Goal: Transaction & Acquisition: Purchase product/service

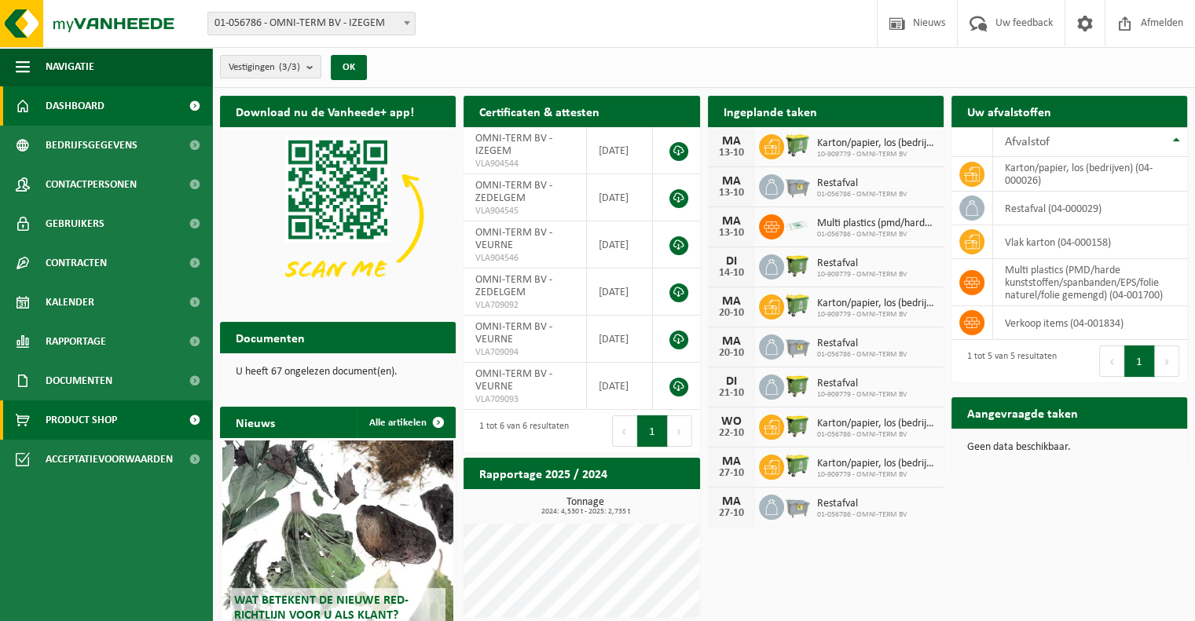
click at [104, 418] on span "Product Shop" at bounding box center [81, 420] width 71 height 39
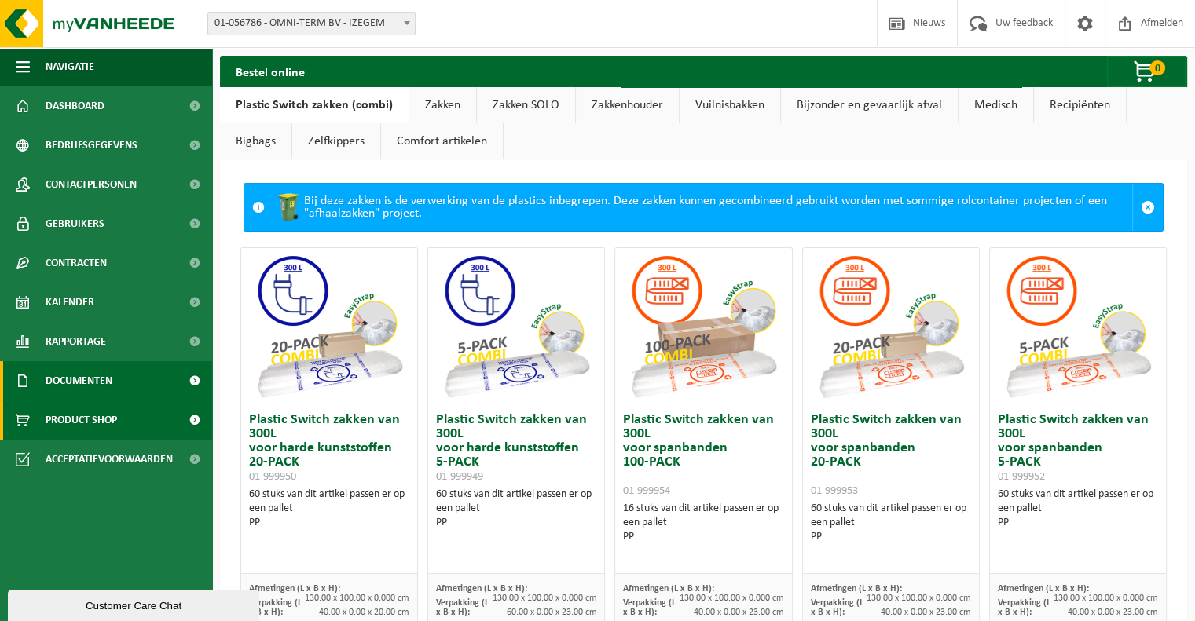
click at [98, 379] on span "Documenten" at bounding box center [79, 380] width 67 height 39
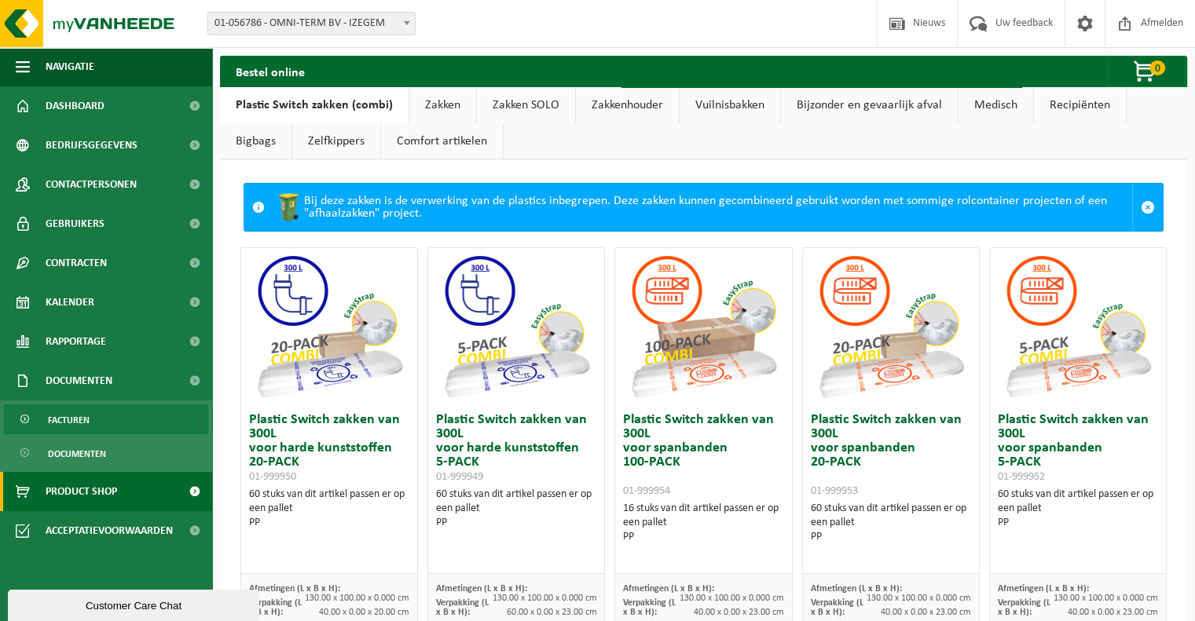
click at [102, 424] on link "Facturen" at bounding box center [106, 420] width 204 height 30
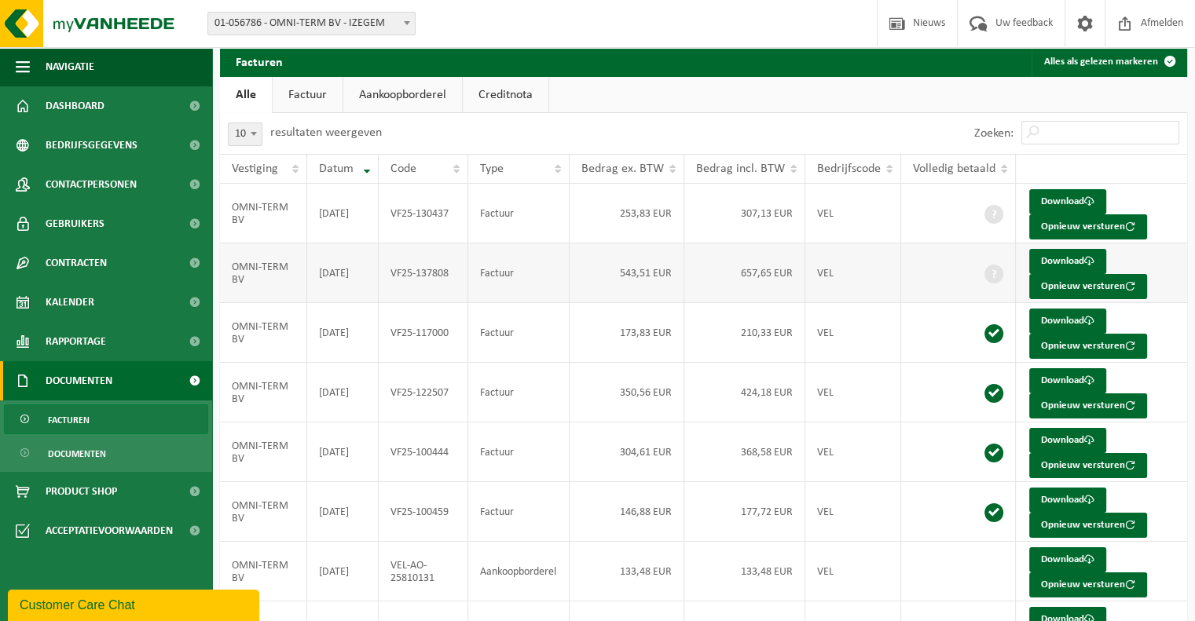
scroll to position [79, 0]
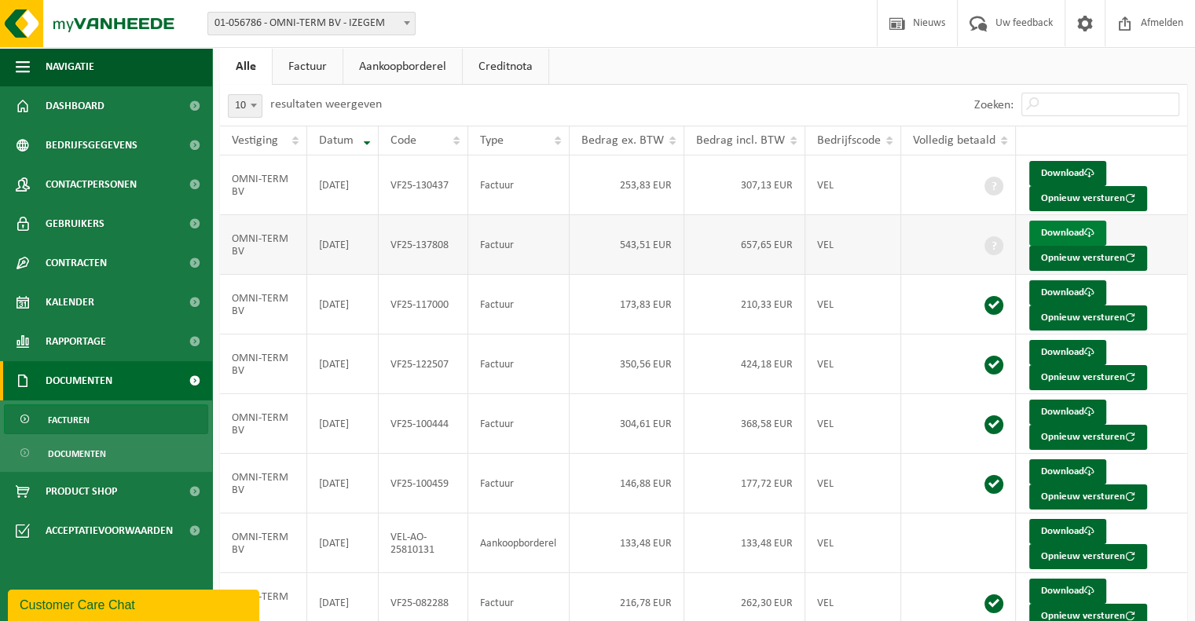
click at [1067, 240] on link "Download" at bounding box center [1067, 233] width 77 height 25
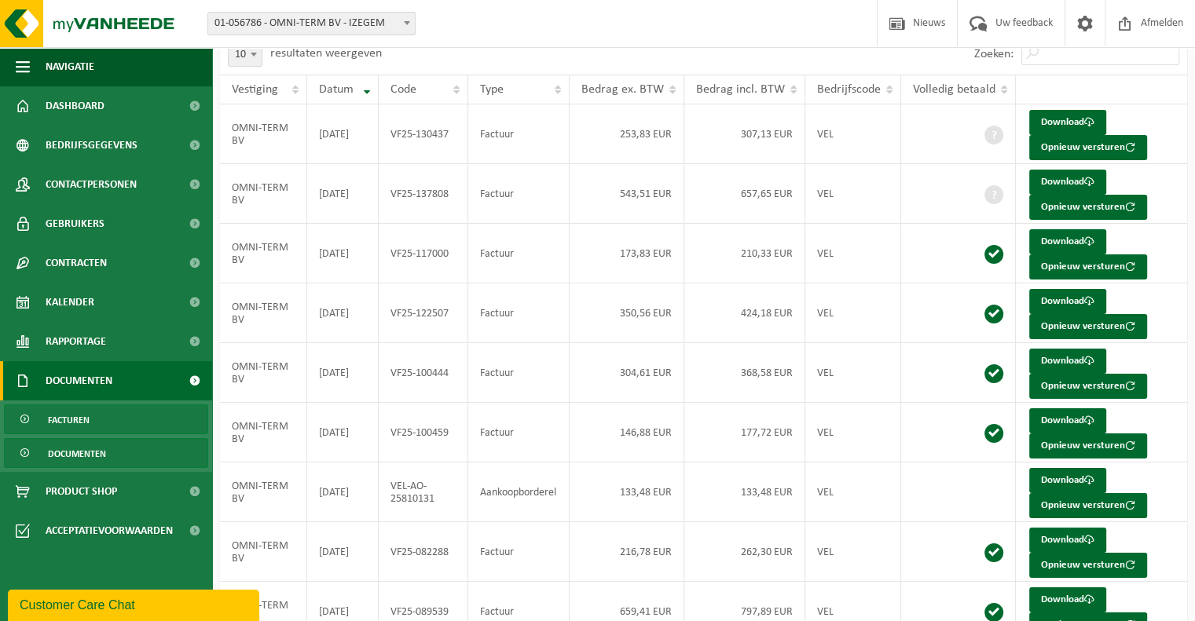
scroll to position [157, 0]
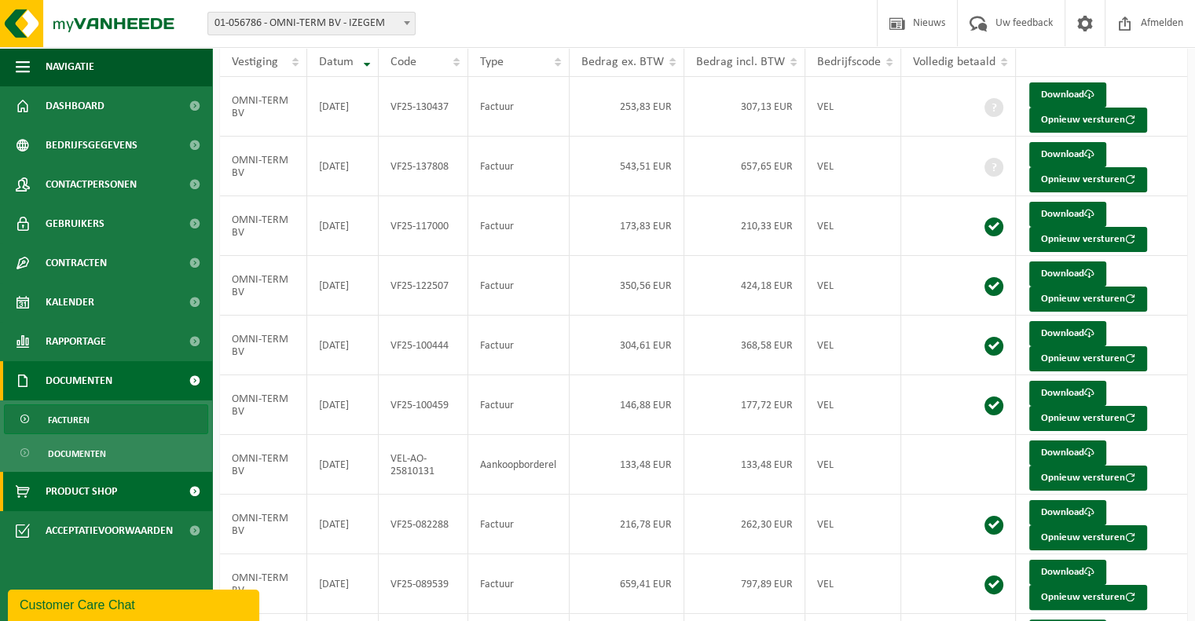
click at [120, 489] on link "Product Shop" at bounding box center [106, 491] width 212 height 39
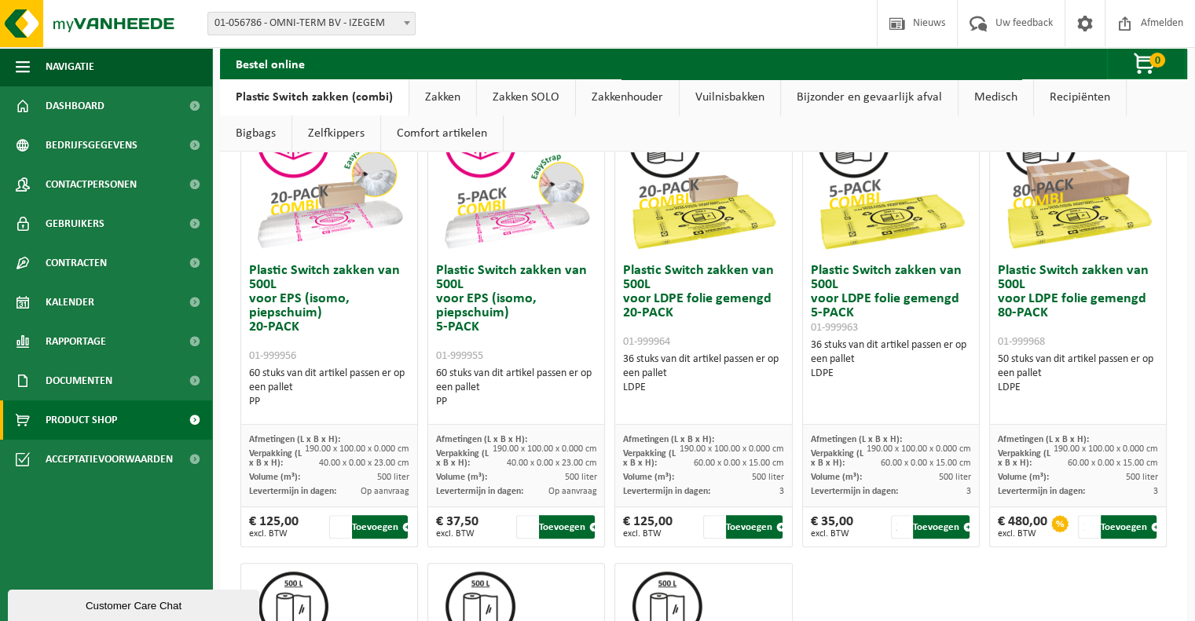
scroll to position [550, 0]
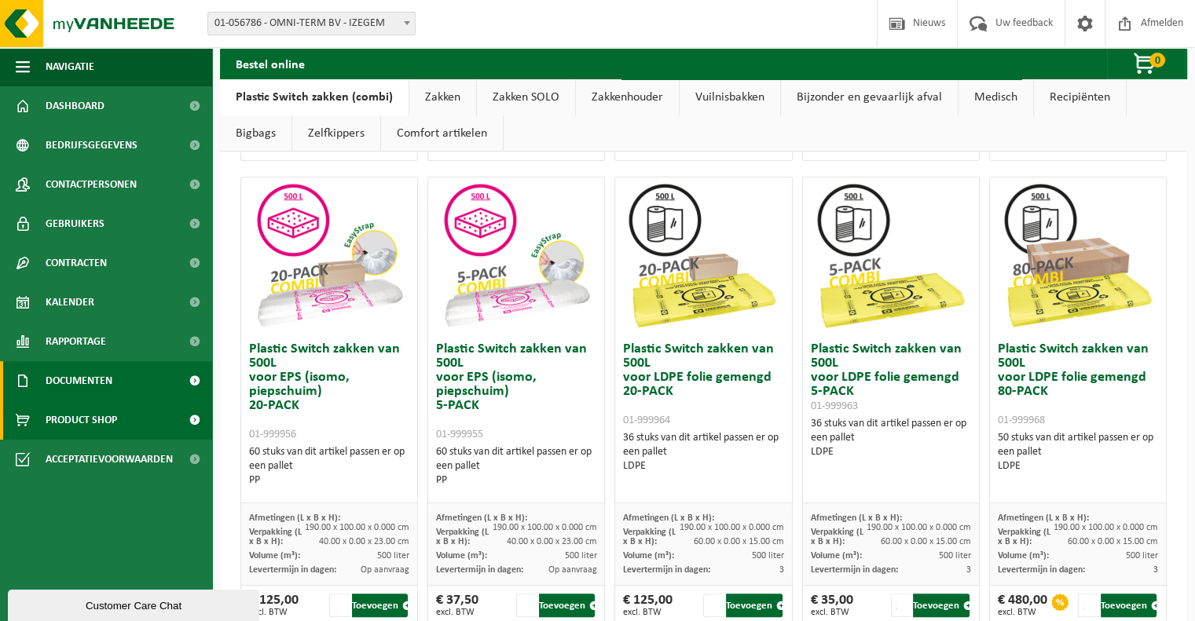
click at [112, 378] on span "Documenten" at bounding box center [79, 380] width 67 height 39
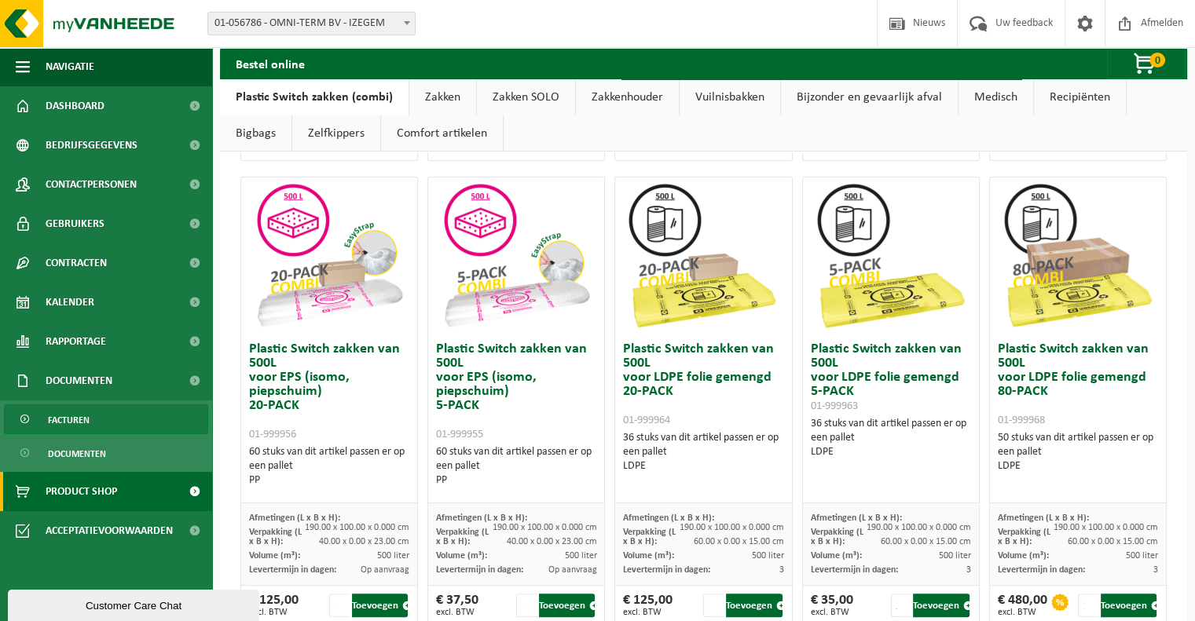
click at [85, 425] on span "Facturen" at bounding box center [69, 420] width 42 height 30
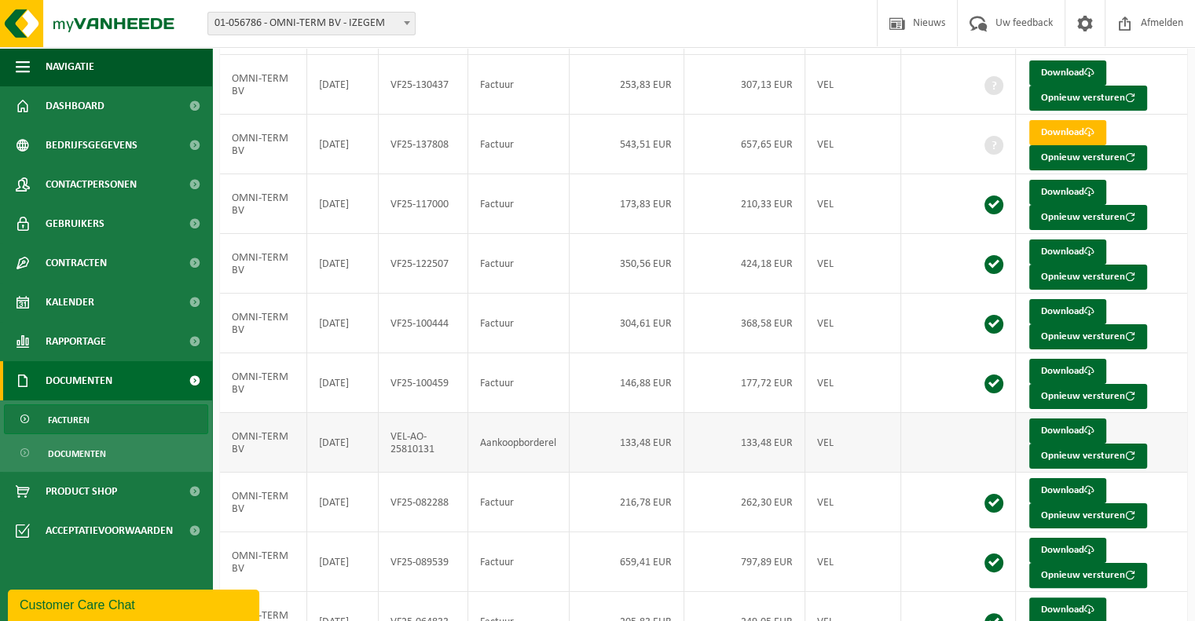
scroll to position [262, 0]
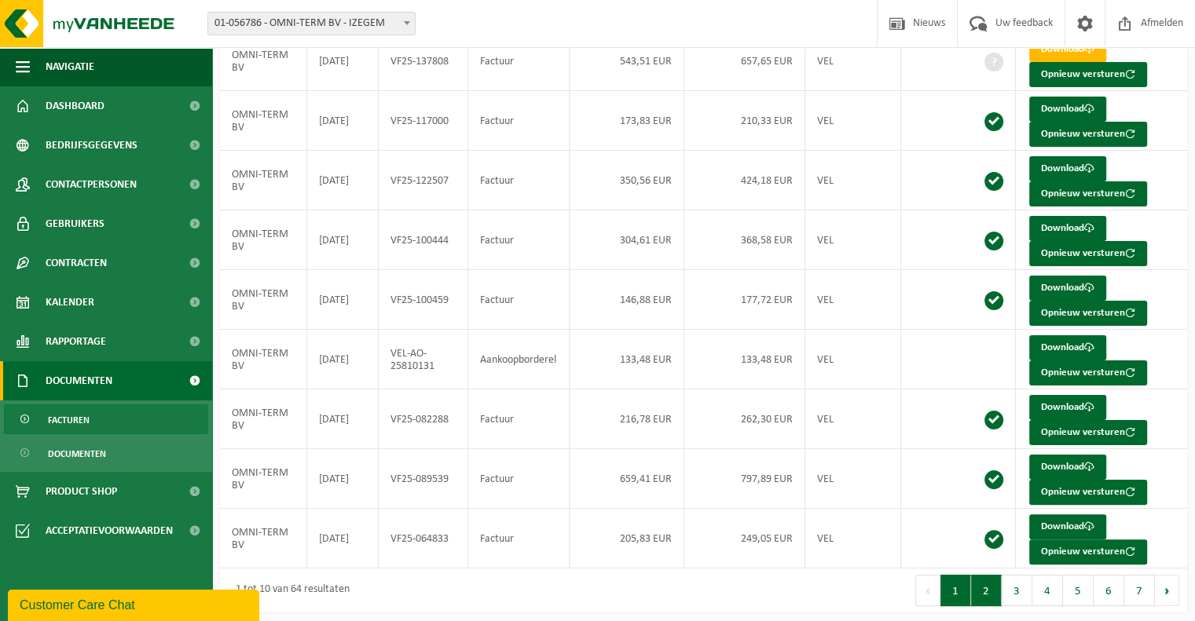
click at [978, 588] on button "2" at bounding box center [986, 590] width 31 height 31
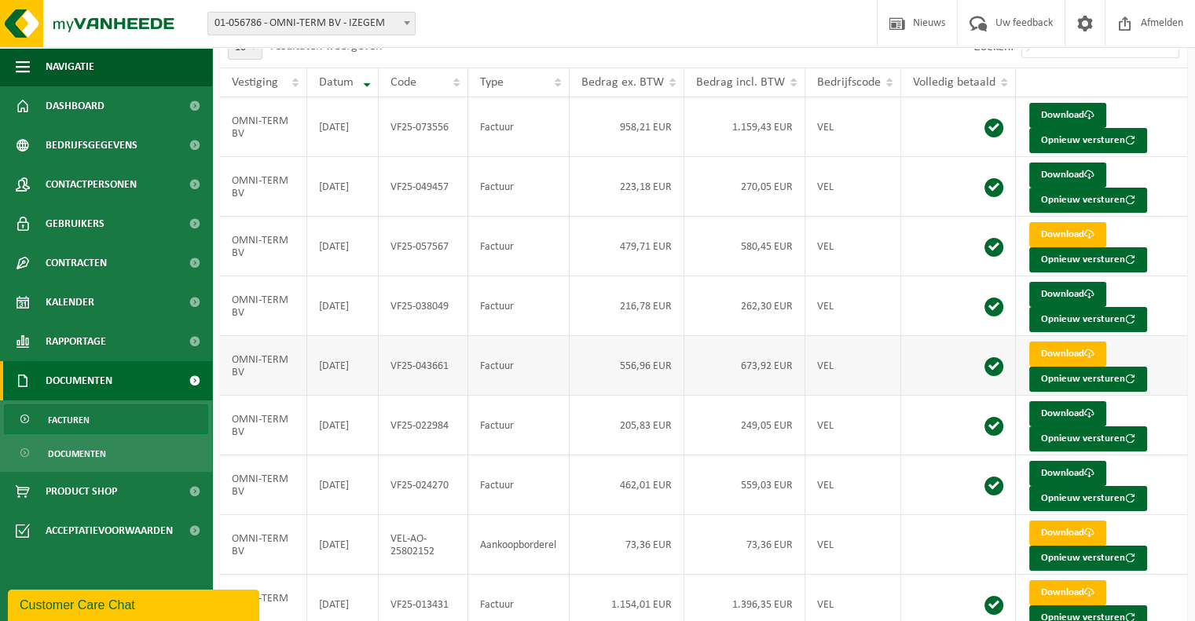
scroll to position [184, 0]
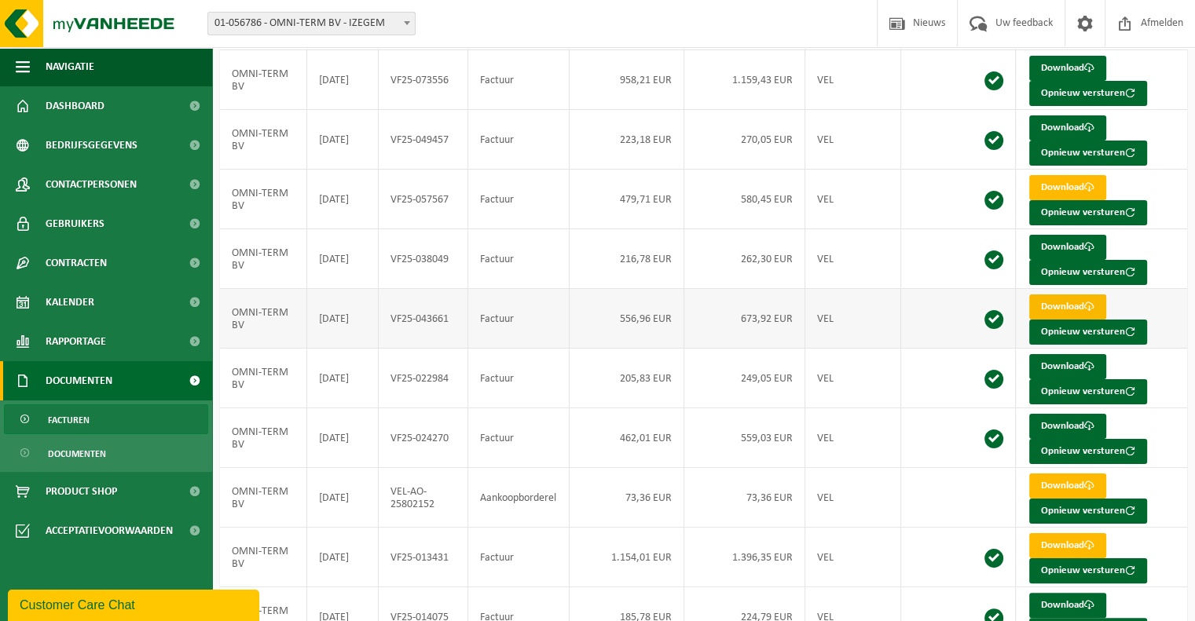
click at [1081, 303] on link "Download" at bounding box center [1067, 307] width 77 height 25
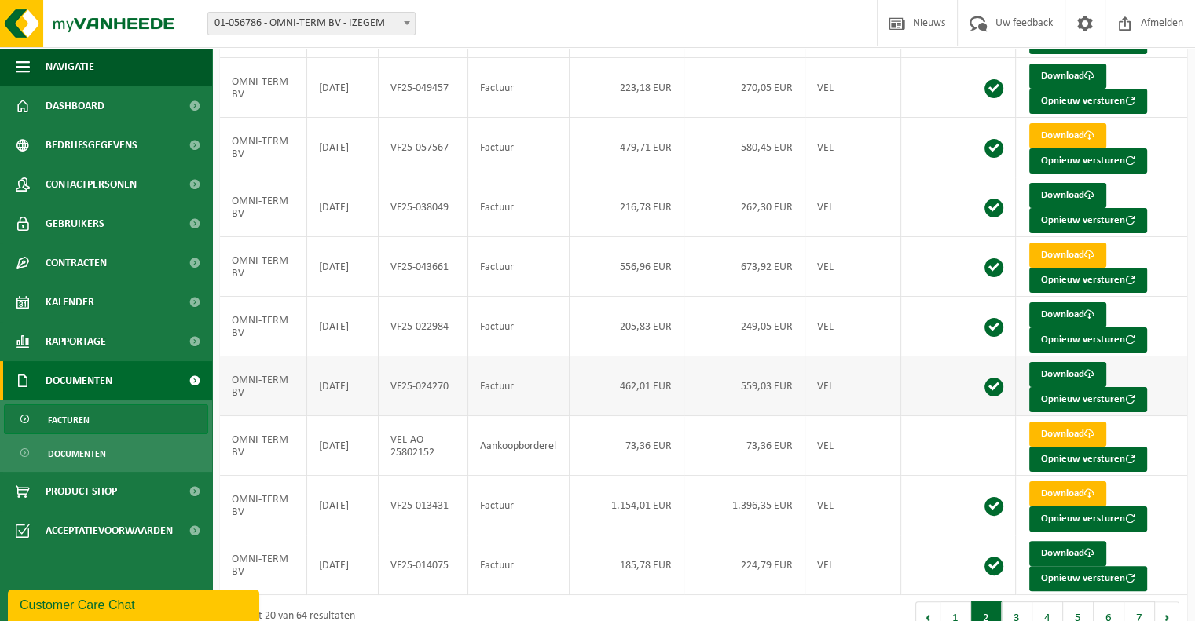
scroll to position [262, 0]
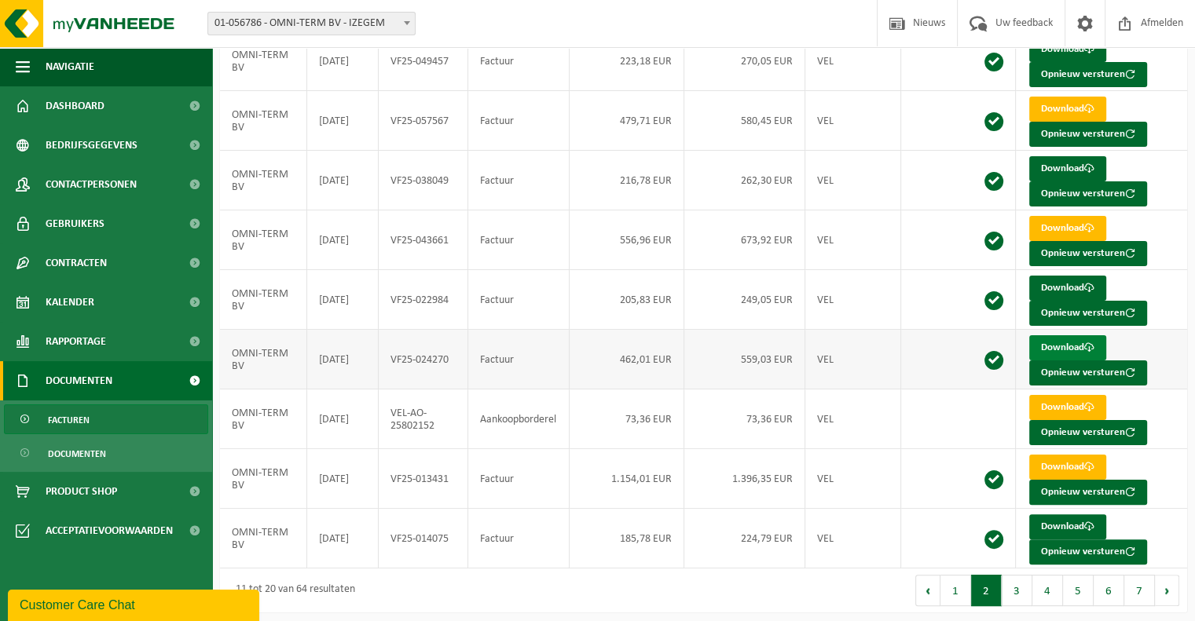
click at [1058, 342] on link "Download" at bounding box center [1067, 347] width 77 height 25
click at [1043, 459] on link "Download" at bounding box center [1067, 467] width 77 height 25
click at [120, 494] on link "Product Shop" at bounding box center [106, 491] width 212 height 39
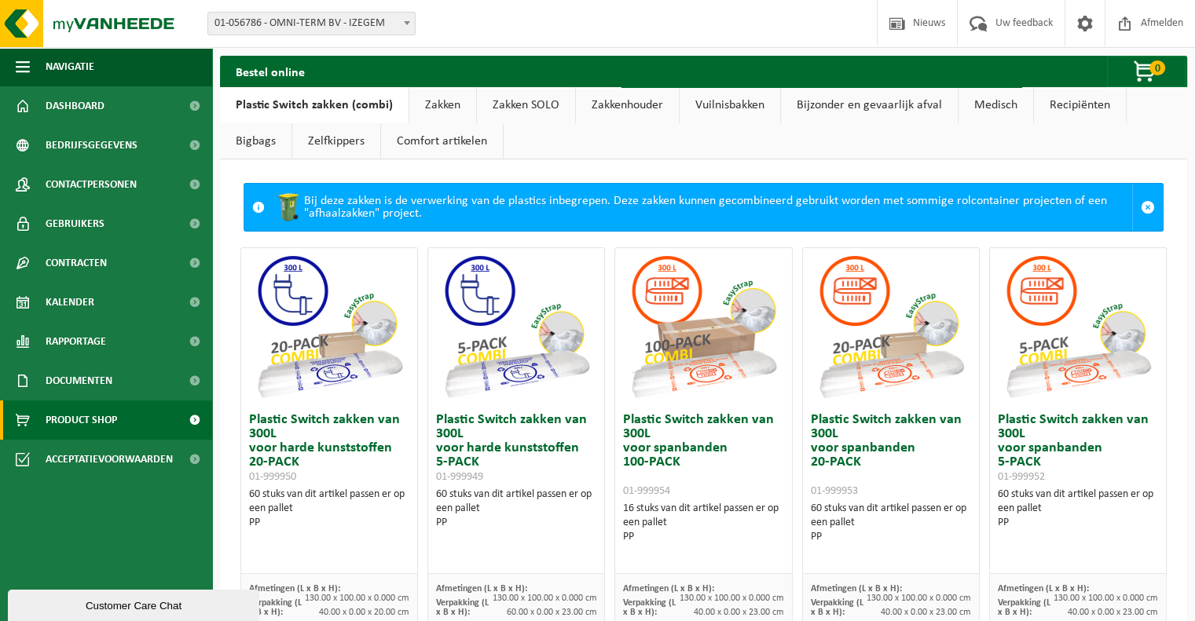
click at [689, 33] on div "Vestiging: 01-056786 - OMNI-TERM BV - IZEGEM 10-909780 - OMNI-TERM BV - VEURNE …" at bounding box center [597, 24] width 1195 height 48
click at [444, 95] on link "Zakken" at bounding box center [442, 105] width 67 height 36
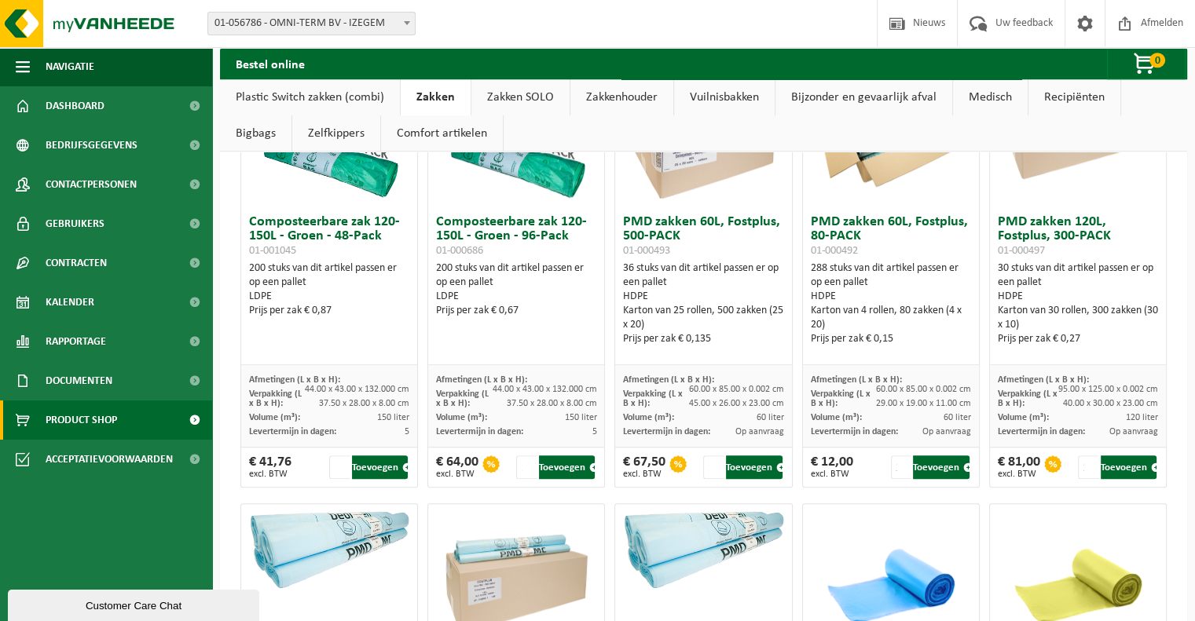
scroll to position [1335, 0]
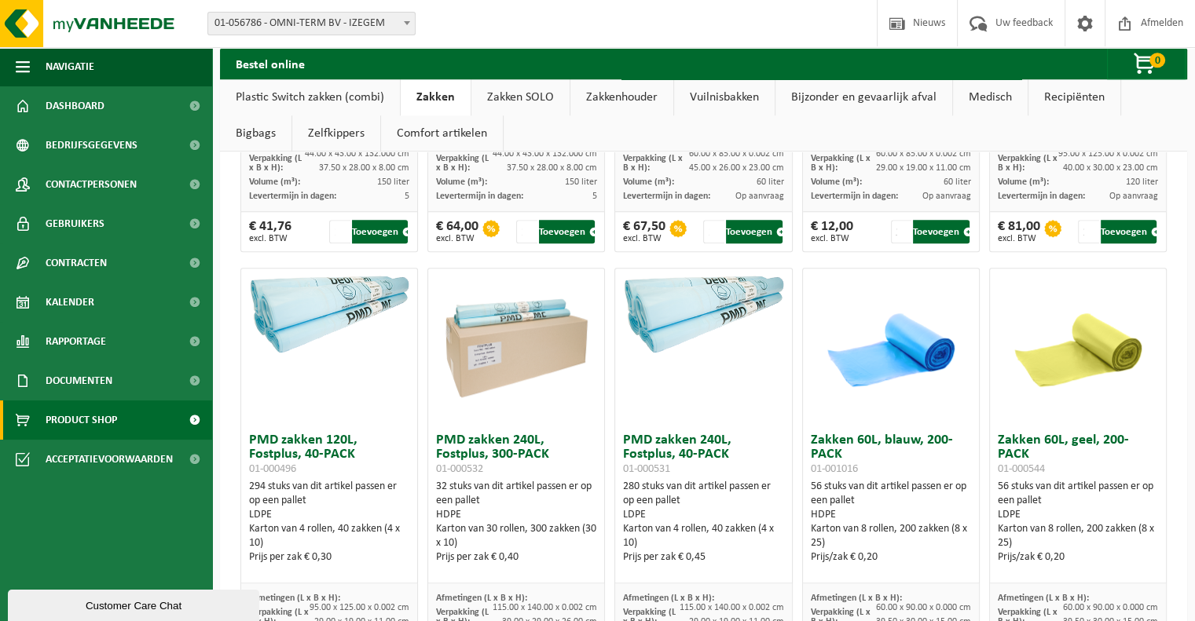
drag, startPoint x: 1161, startPoint y: 120, endPoint x: 1078, endPoint y: 38, distance: 117.2
click at [1159, 119] on ul "Plastic Switch zakken (combi) Zakken Zakken SOLO Zakkenhouder Vuilnisbakken Bij…" at bounding box center [703, 115] width 967 height 72
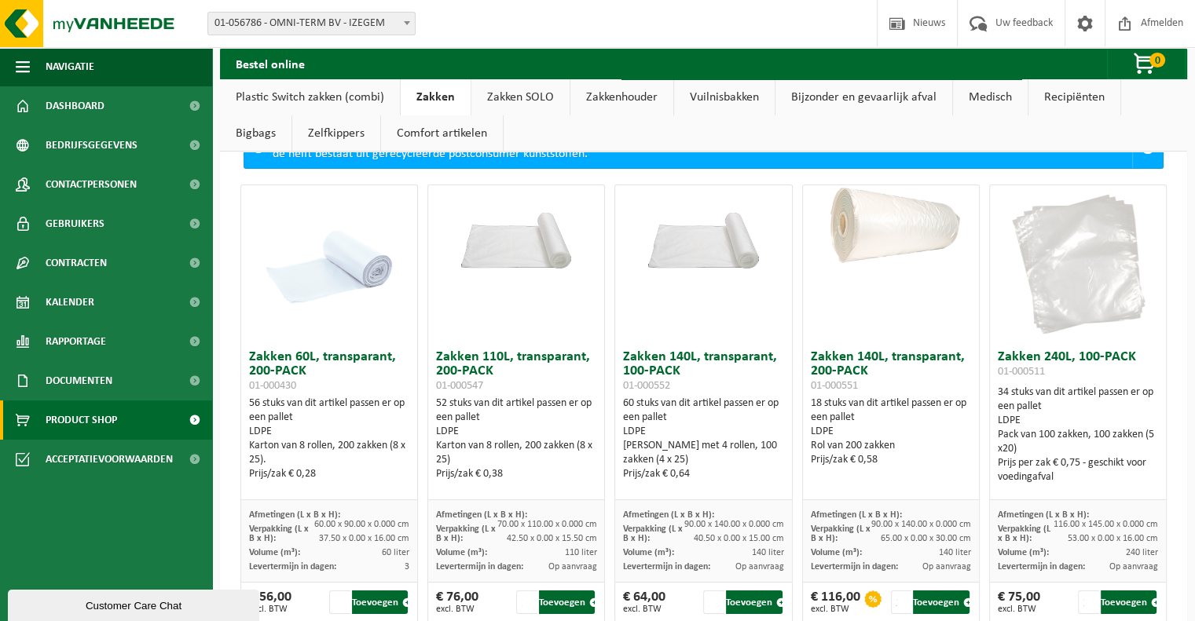
scroll to position [0, 0]
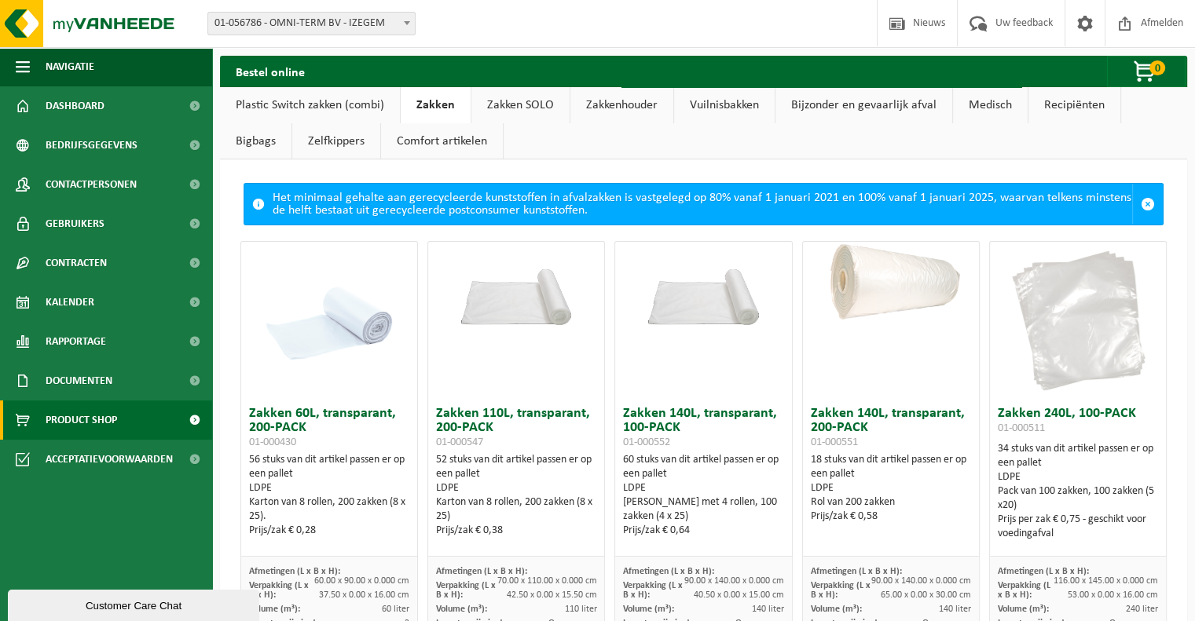
click at [544, 108] on link "Zakken SOLO" at bounding box center [520, 105] width 98 height 36
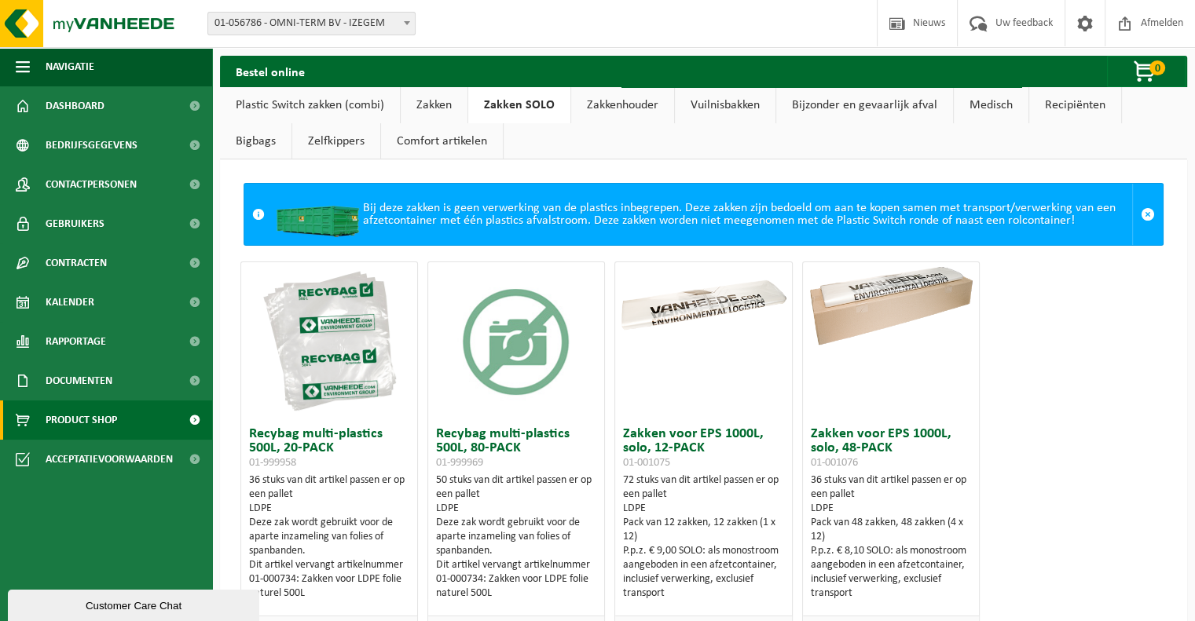
click at [440, 110] on link "Zakken" at bounding box center [434, 105] width 67 height 36
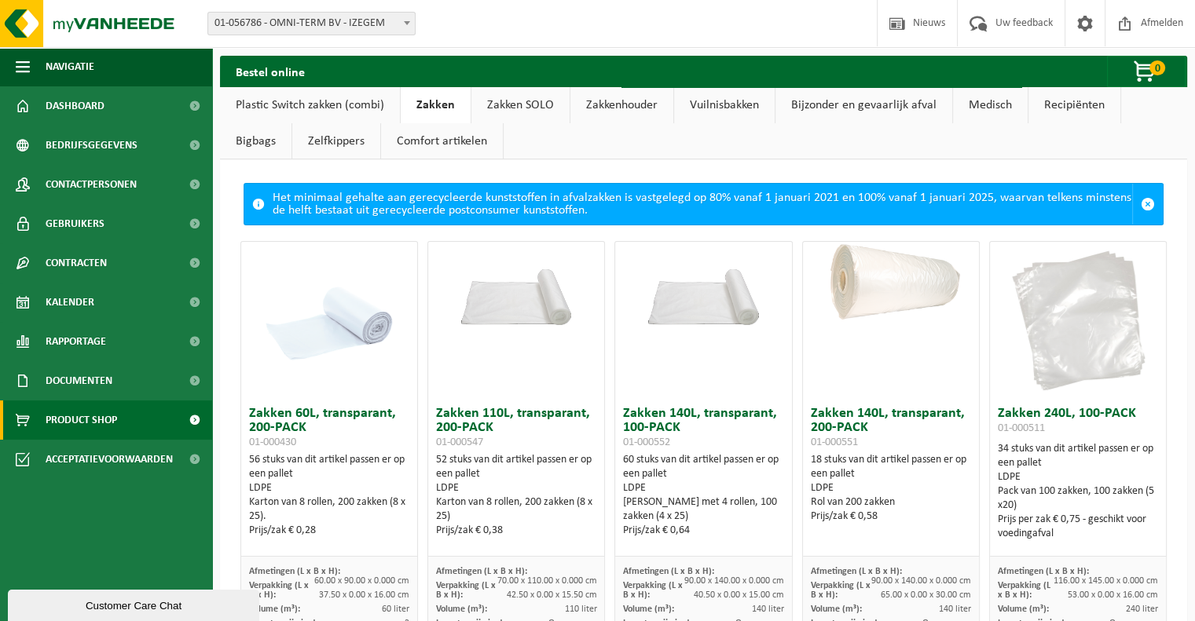
click at [333, 104] on link "Plastic Switch zakken (combi)" at bounding box center [310, 105] width 180 height 36
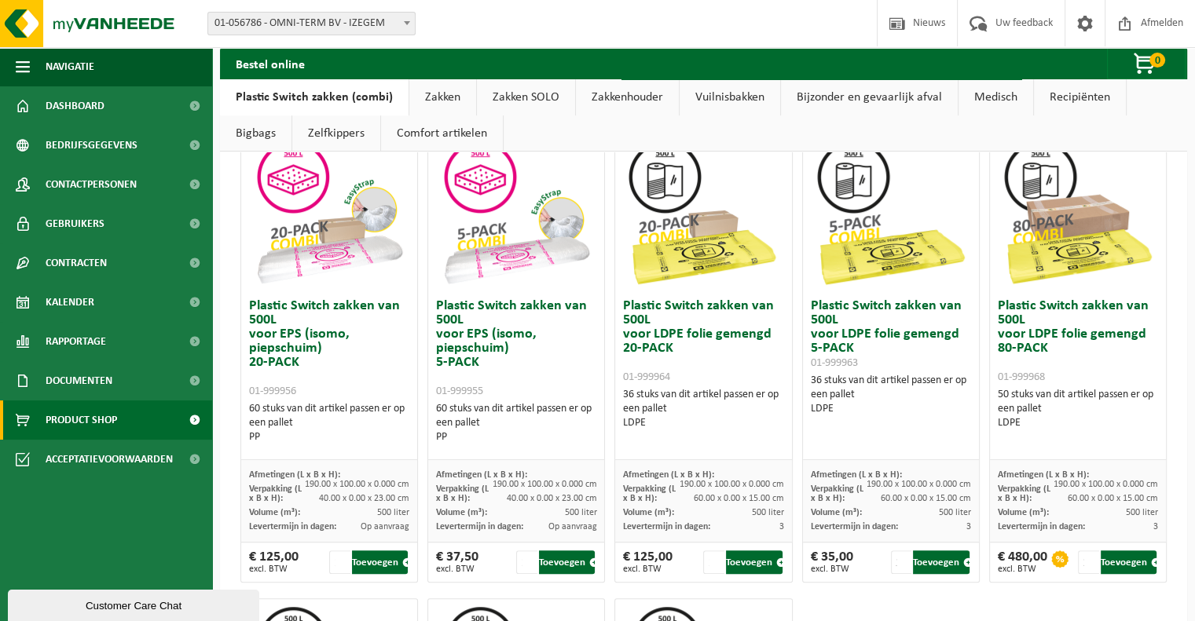
scroll to position [628, 0]
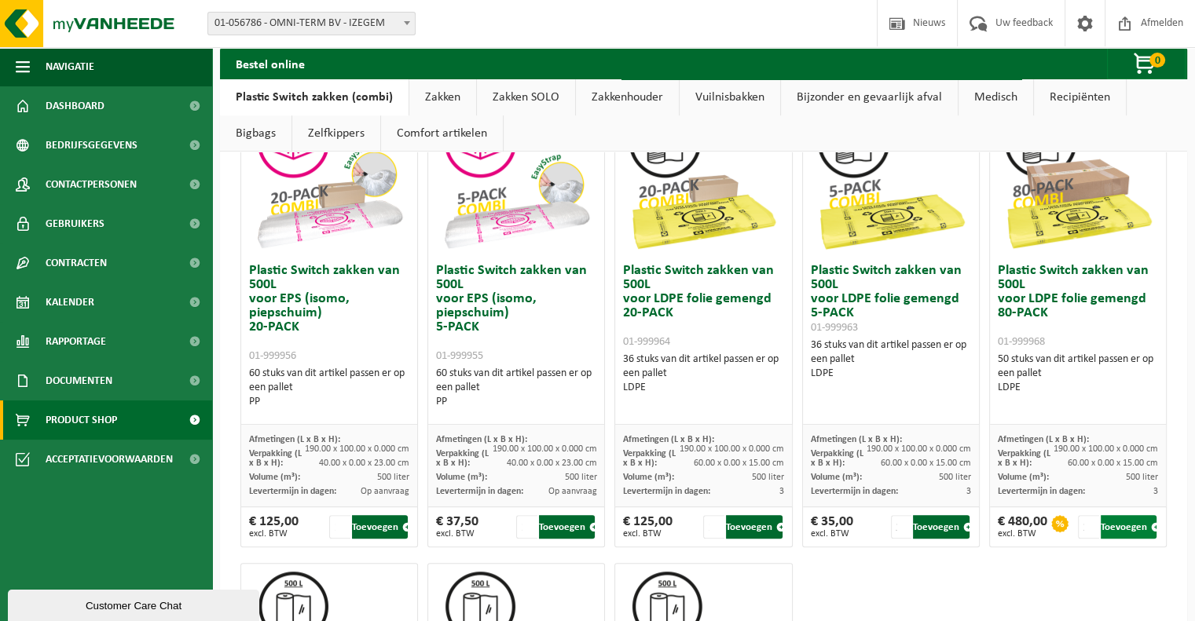
click at [1128, 522] on button "Toevoegen" at bounding box center [1128, 527] width 56 height 24
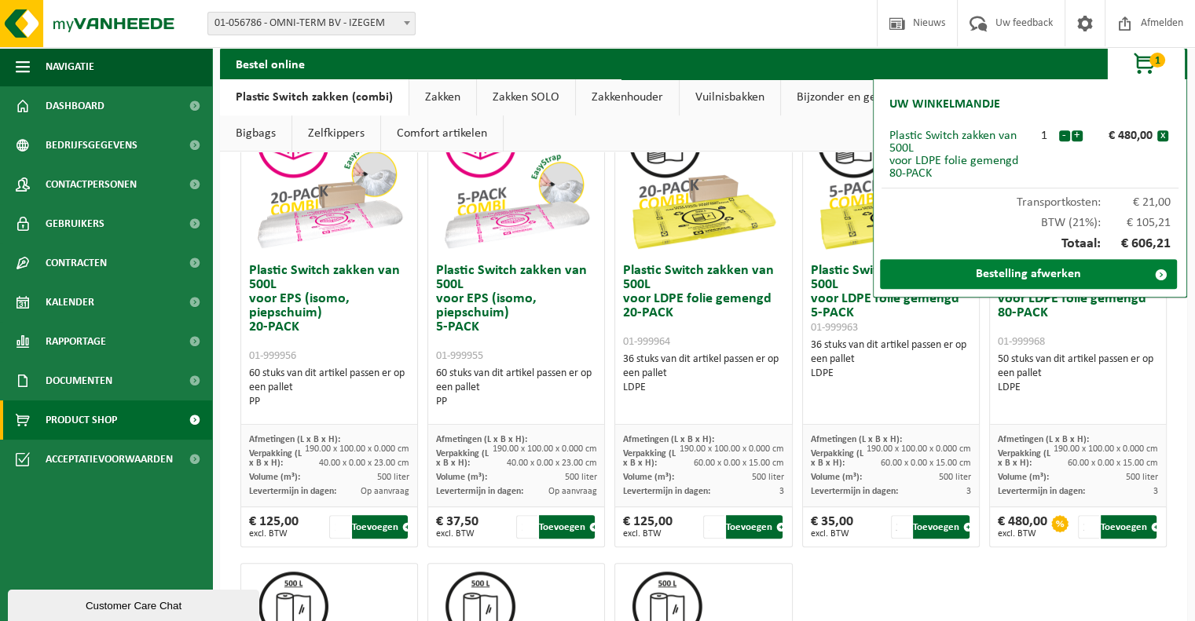
click at [1005, 280] on link "Bestelling afwerken" at bounding box center [1028, 274] width 297 height 30
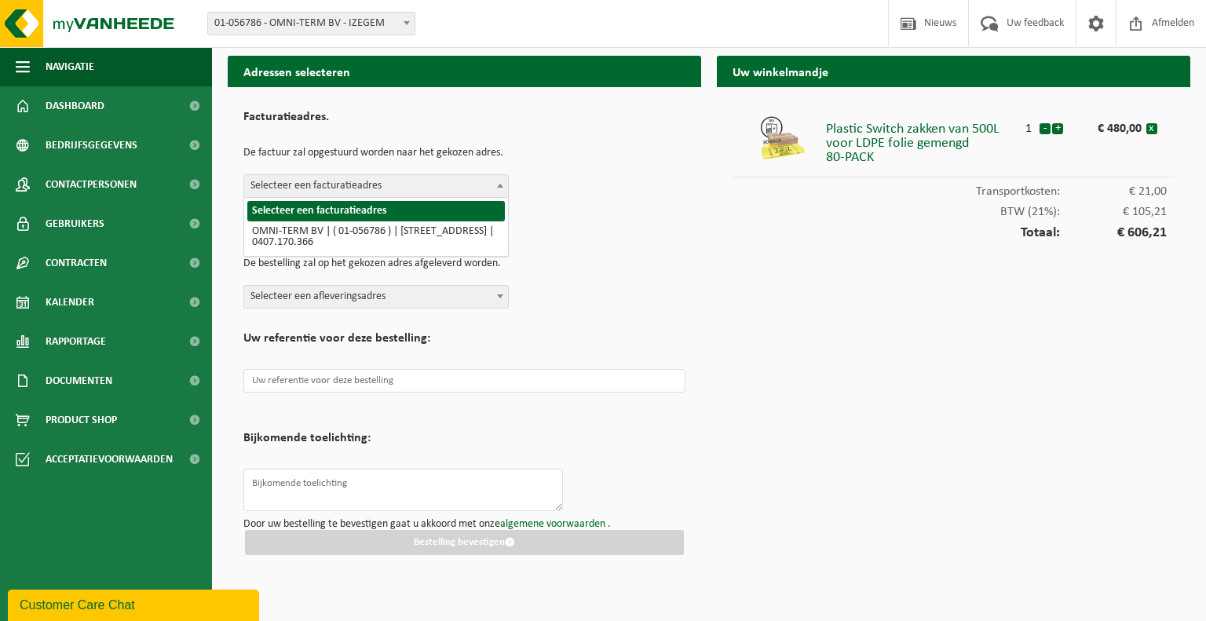
click at [506, 185] on span at bounding box center [500, 185] width 16 height 20
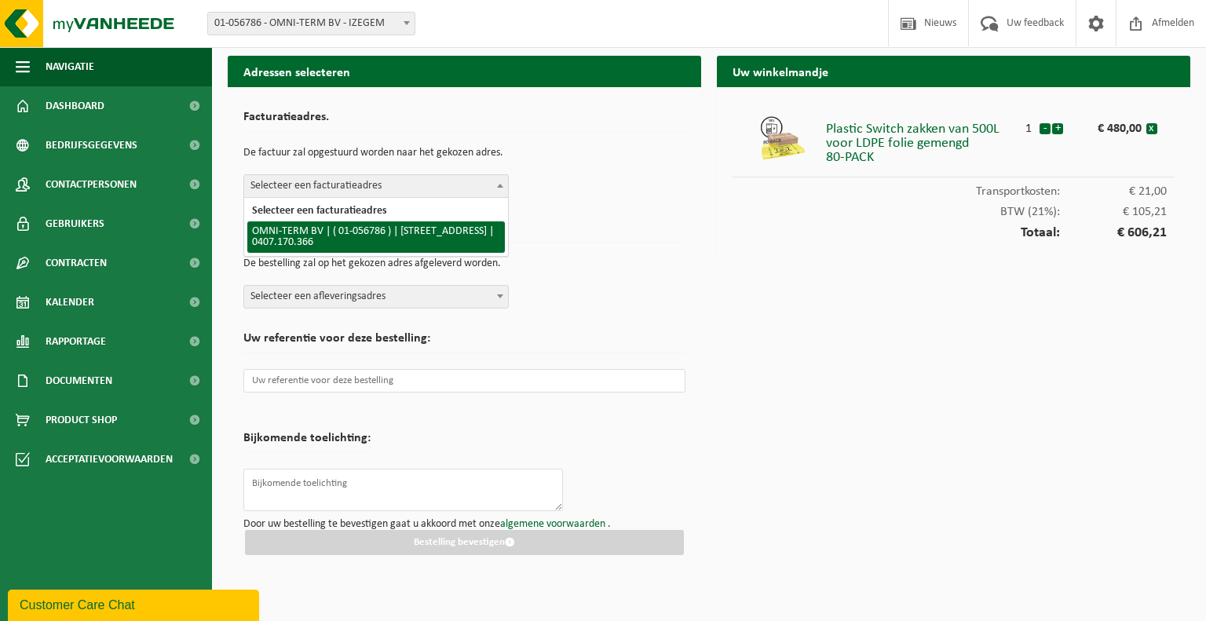
select select "103203"
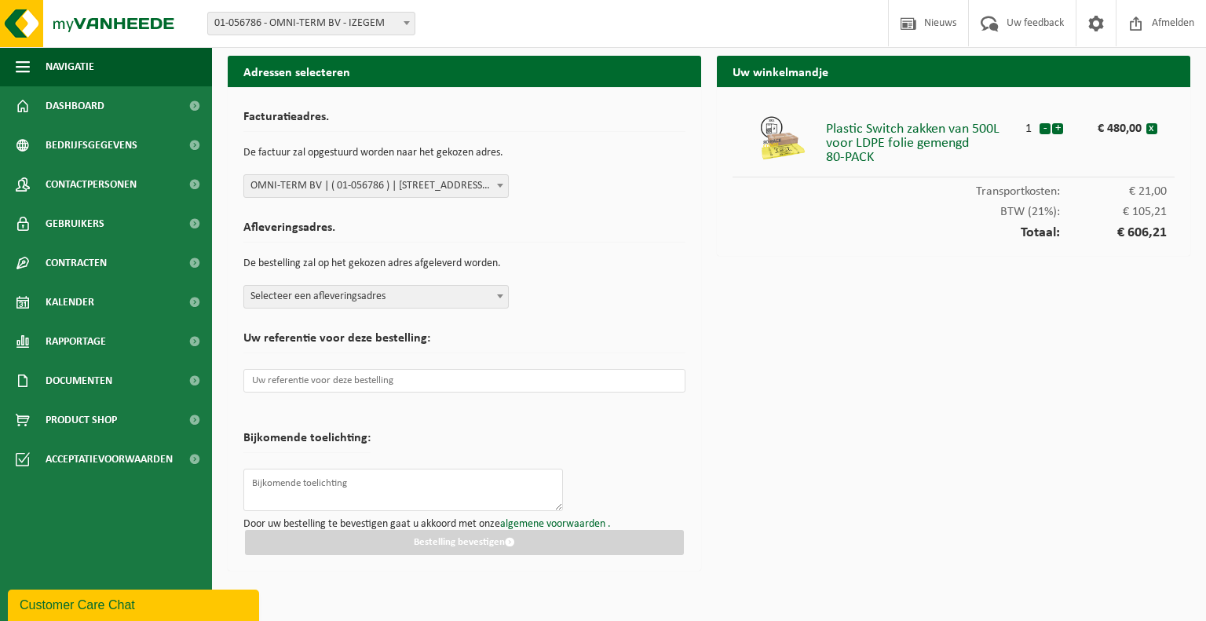
click at [498, 295] on b at bounding box center [500, 297] width 6 height 4
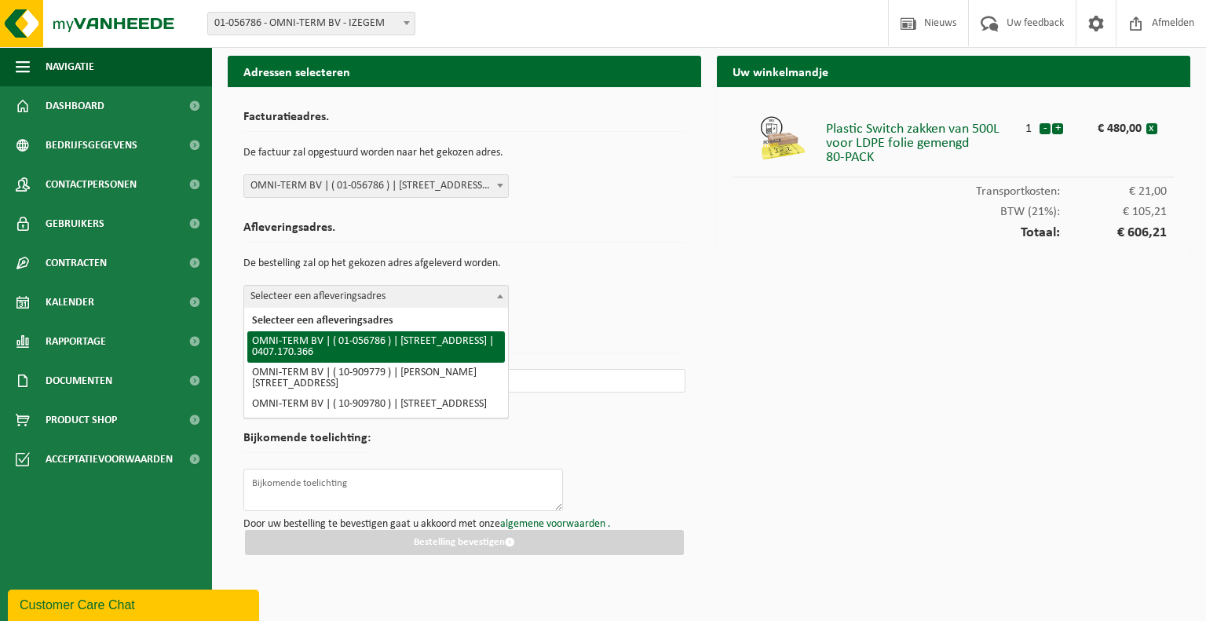
select select "103203"
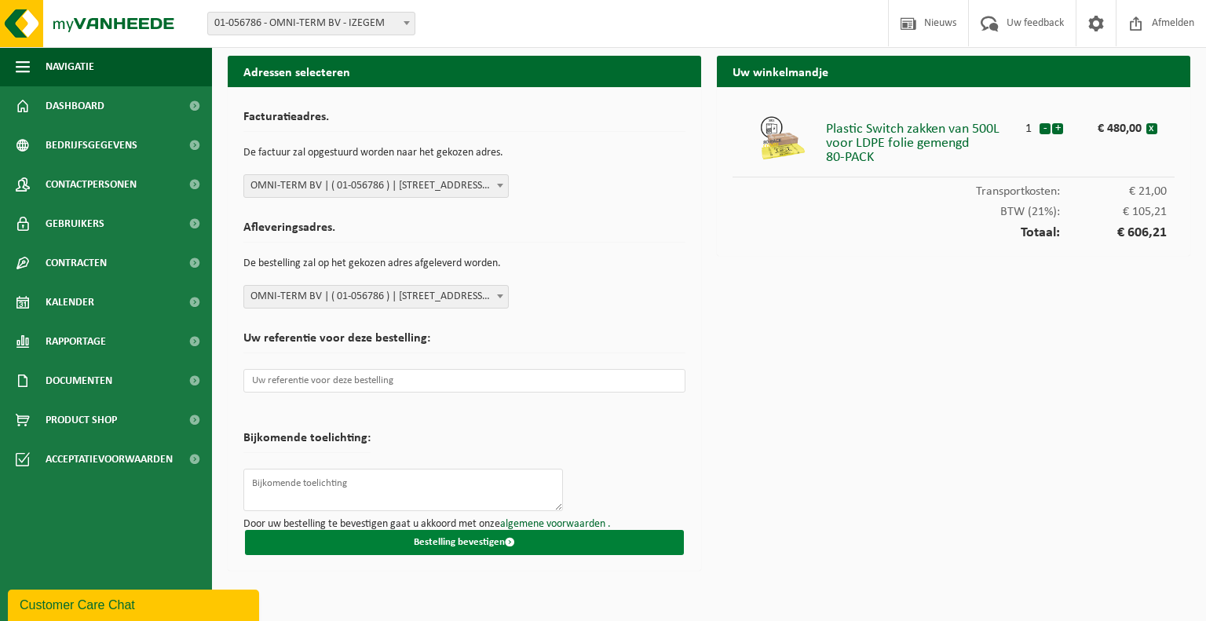
click at [532, 544] on button "Bestelling bevestigen" at bounding box center [464, 542] width 439 height 25
